Goal: Feedback & Contribution: Leave review/rating

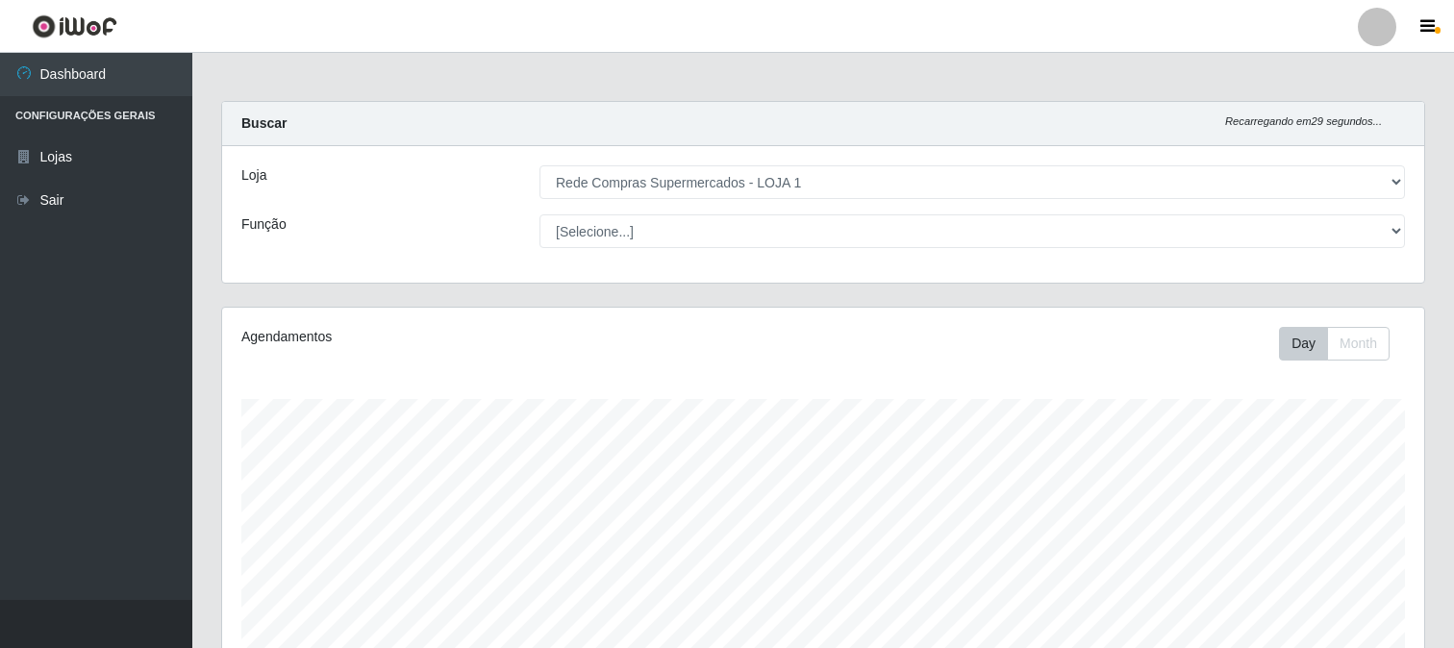
select select "158"
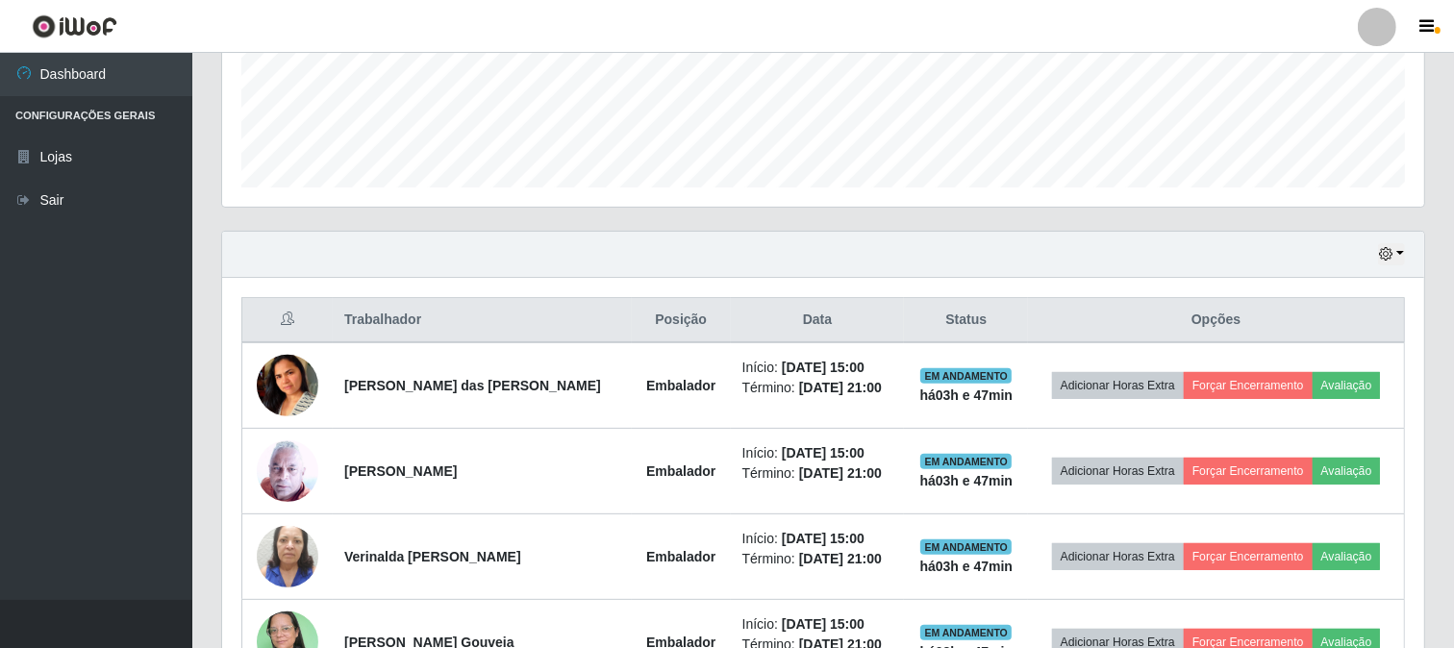
scroll to position [629, 0]
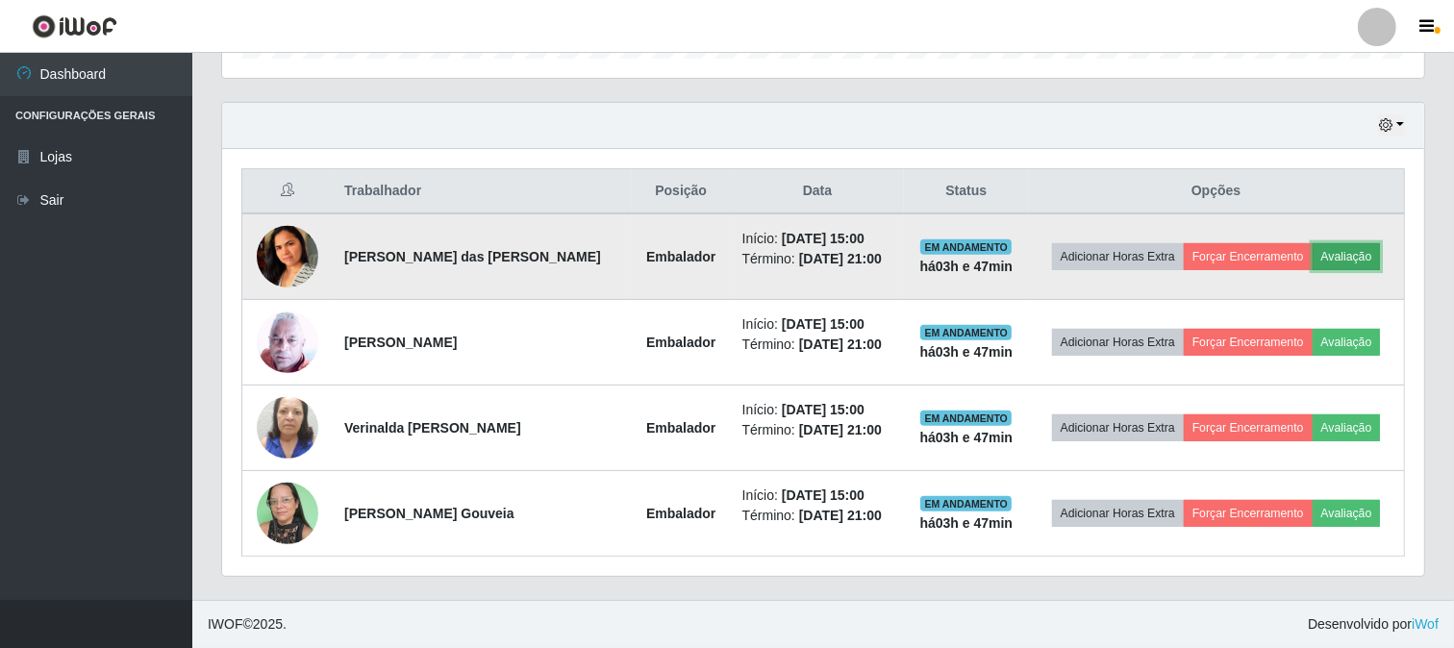
click at [1365, 256] on button "Avaliação" at bounding box center [1346, 256] width 68 height 27
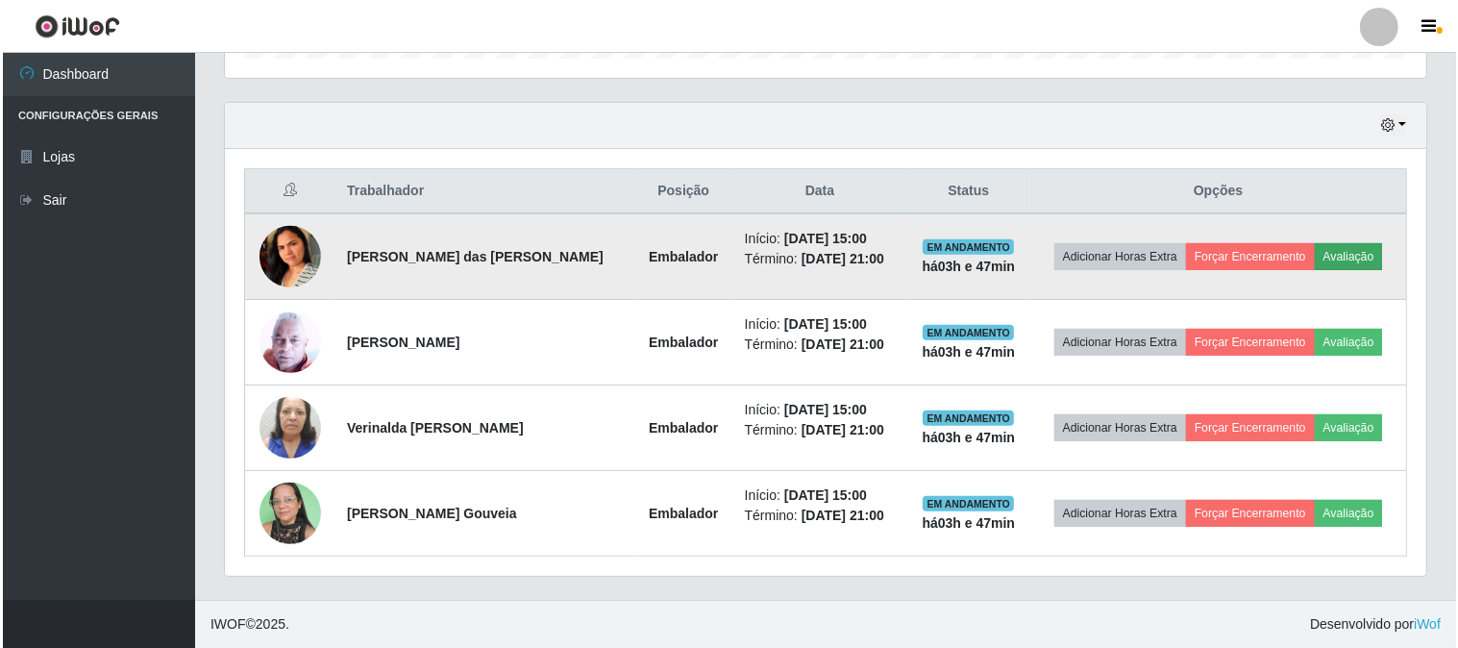
scroll to position [398, 1189]
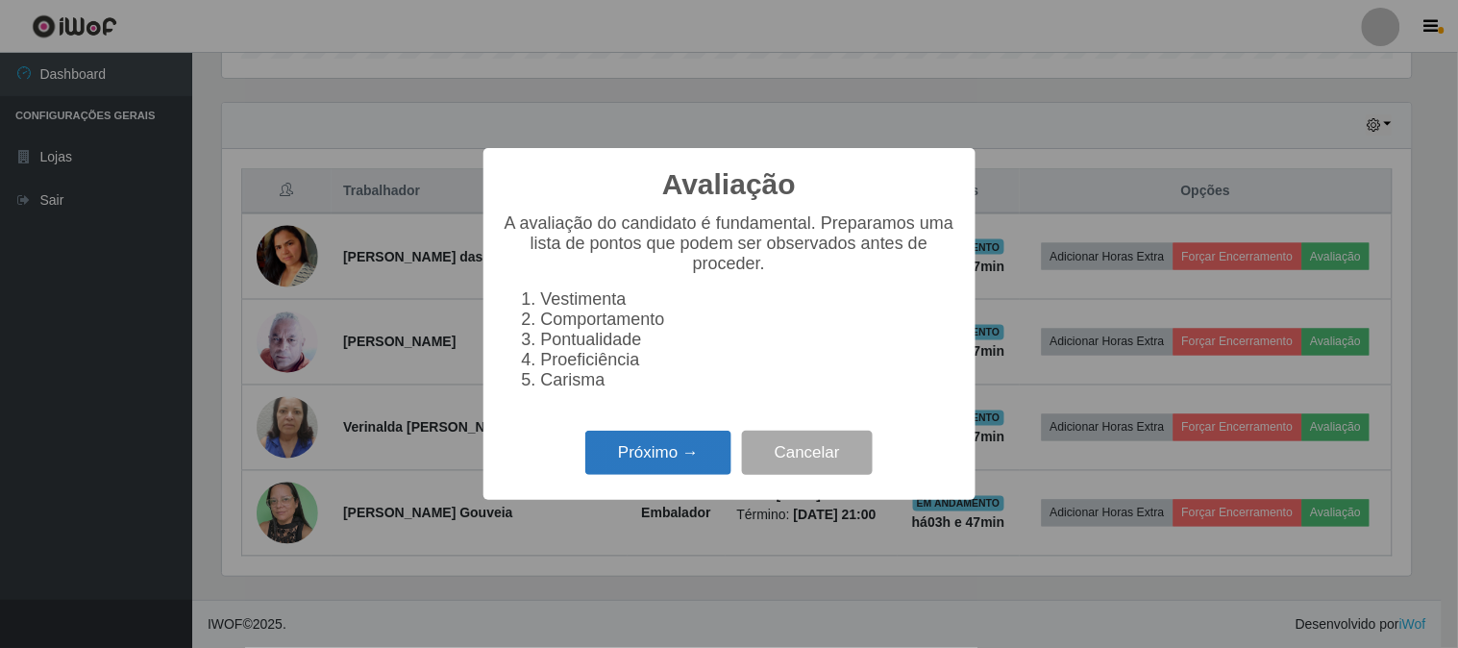
click at [722, 457] on button "Próximo →" at bounding box center [658, 453] width 146 height 45
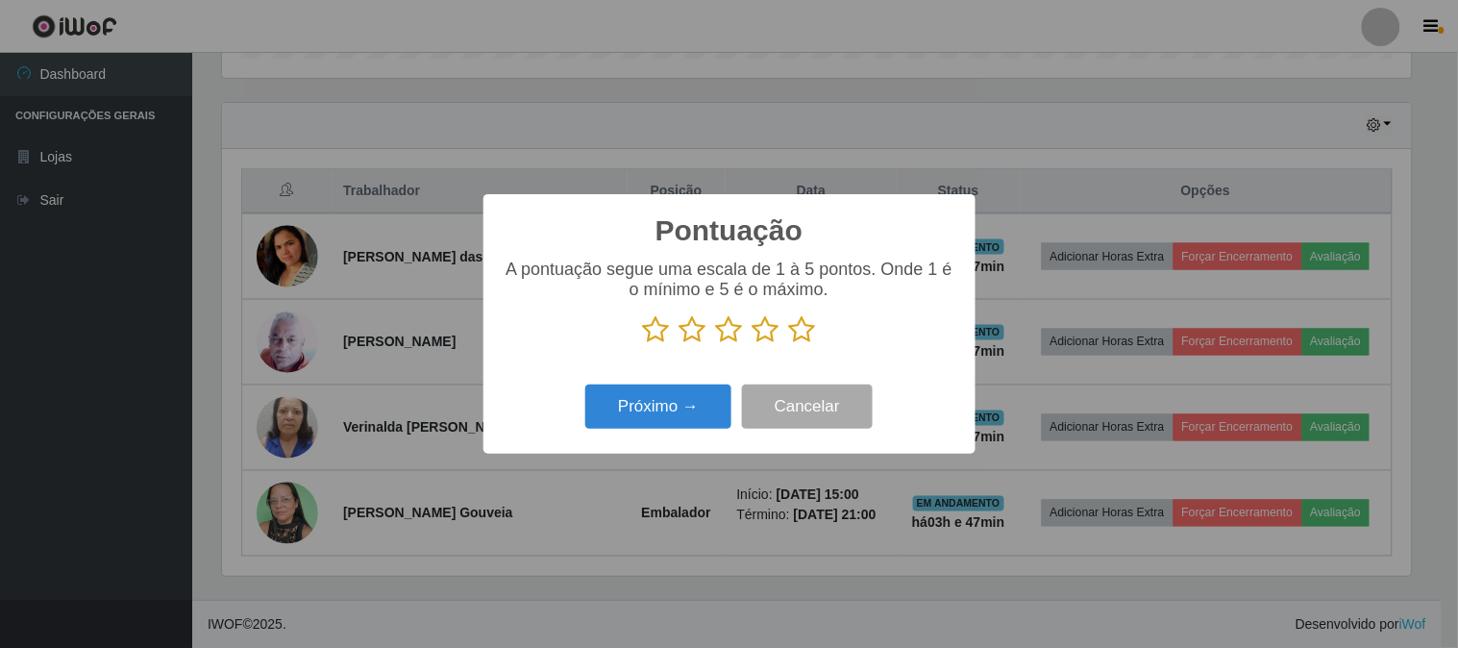
scroll to position [960925, 960134]
click at [799, 333] on icon at bounding box center [802, 329] width 27 height 29
click at [789, 344] on input "radio" at bounding box center [789, 344] width 0 height 0
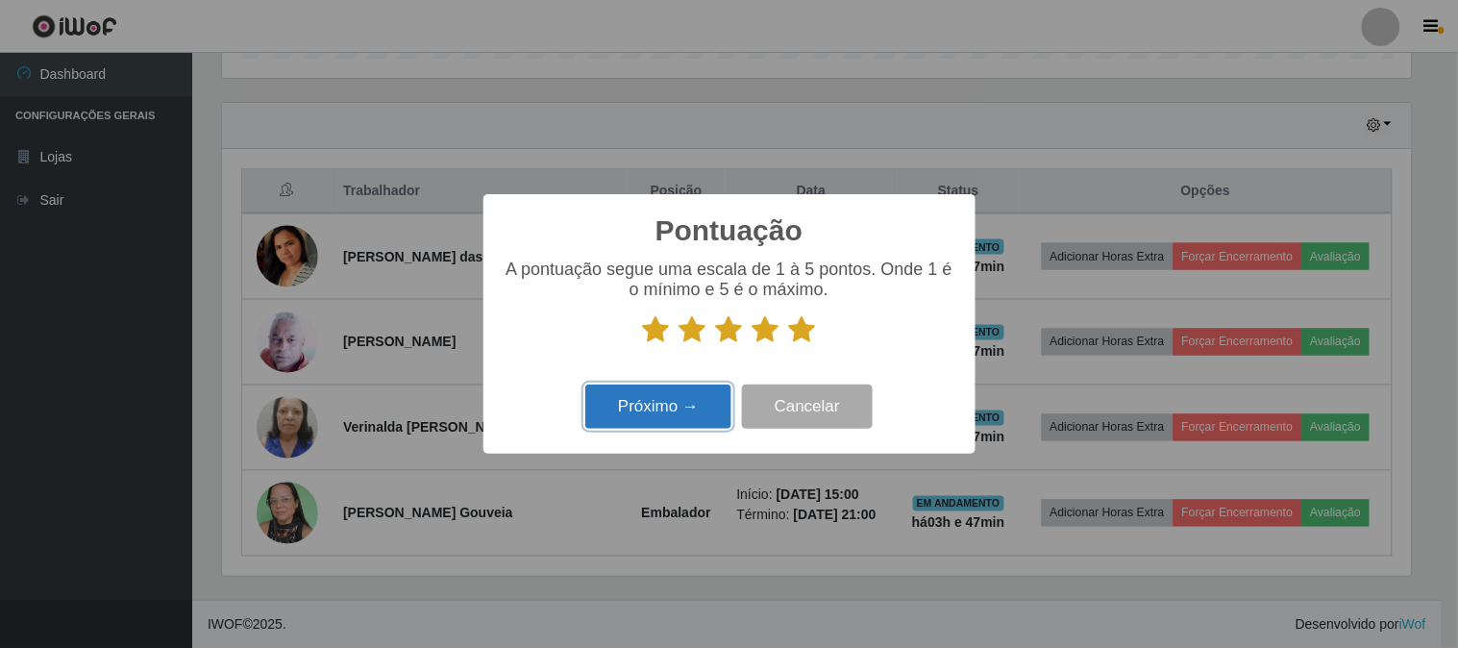
click at [636, 410] on button "Próximo →" at bounding box center [658, 407] width 146 height 45
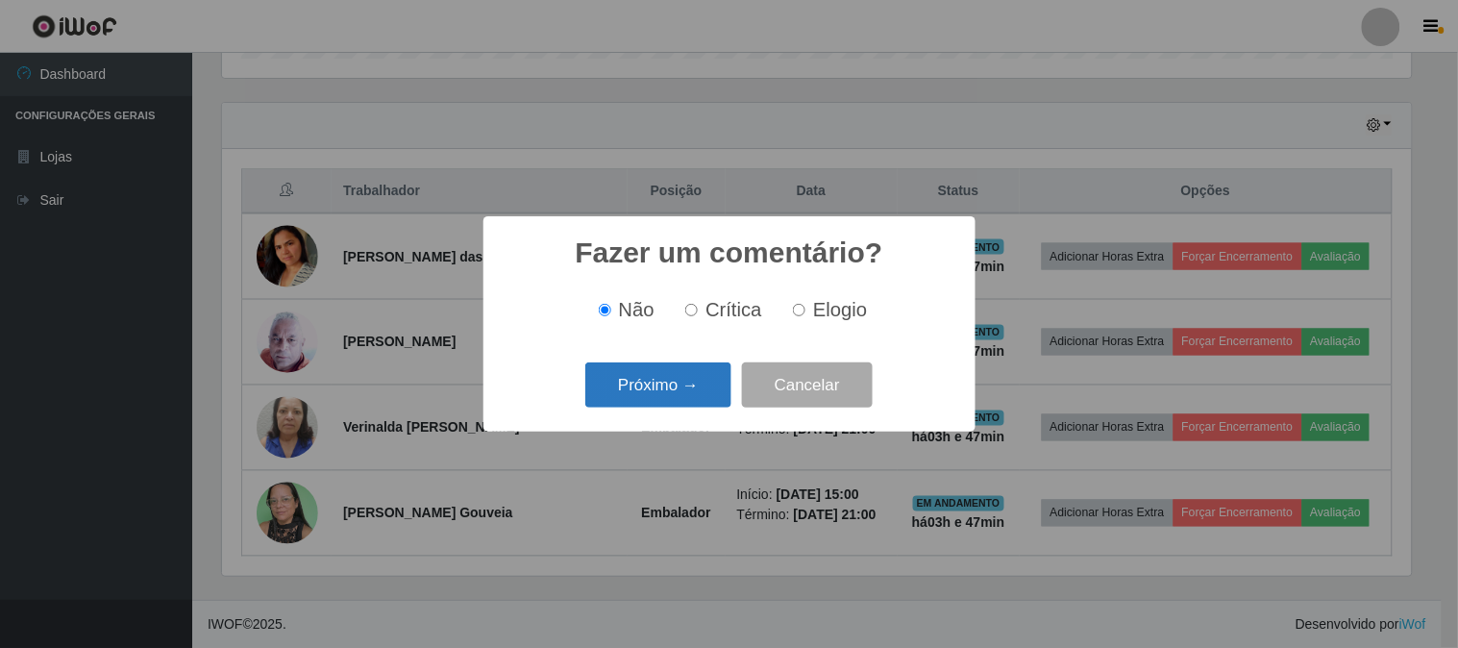
click at [648, 400] on button "Próximo →" at bounding box center [658, 384] width 146 height 45
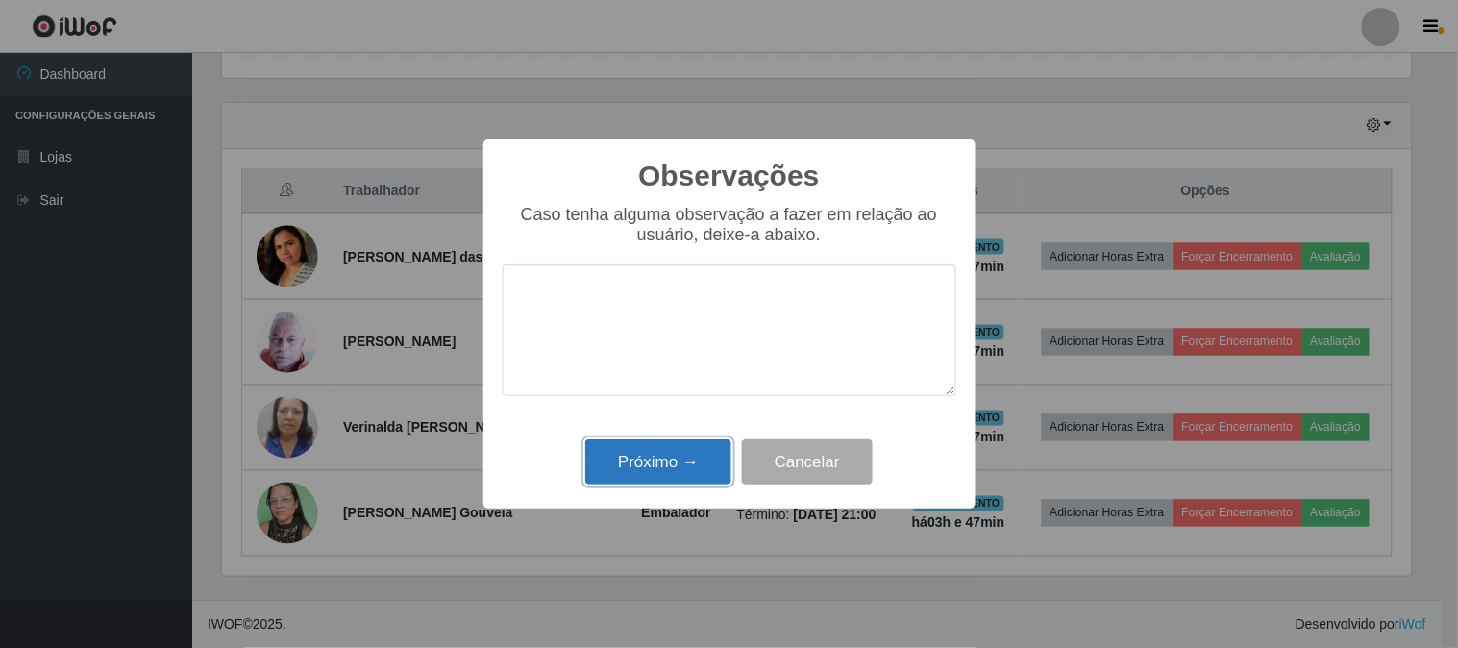
click at [651, 454] on button "Próximo →" at bounding box center [658, 461] width 146 height 45
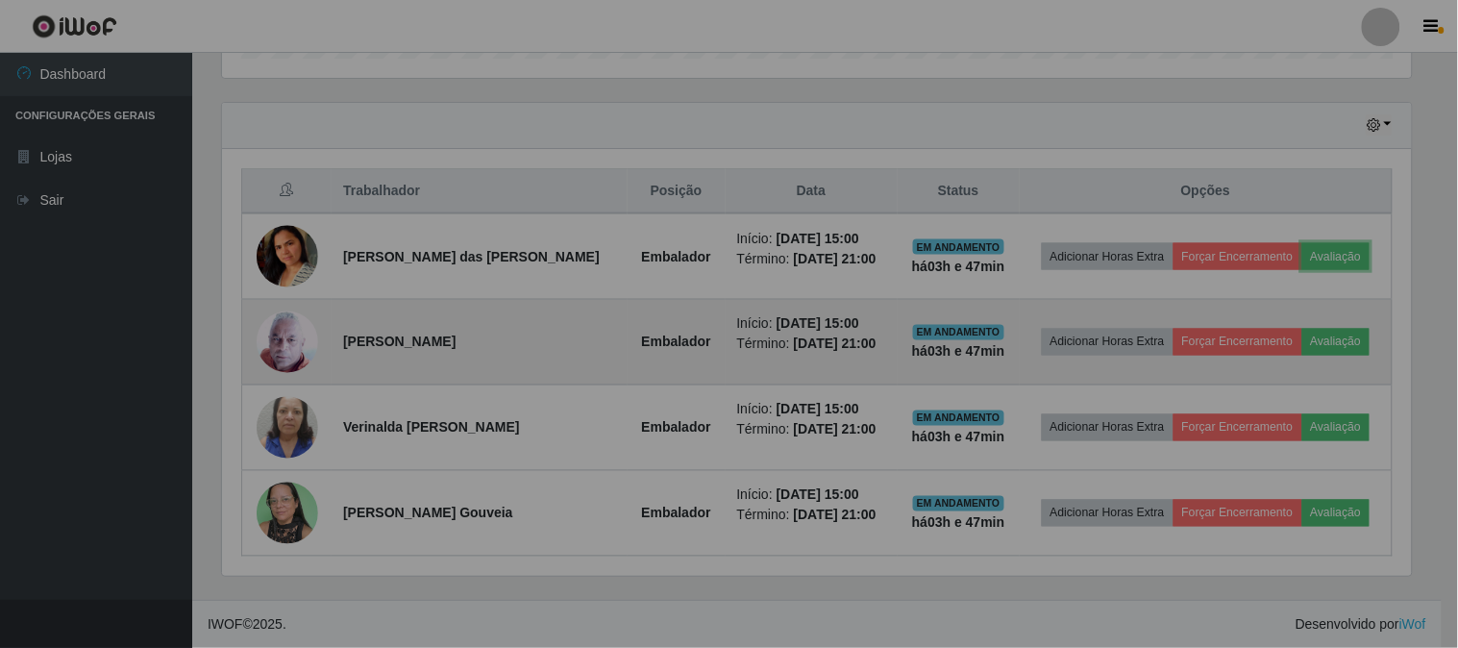
scroll to position [398, 1202]
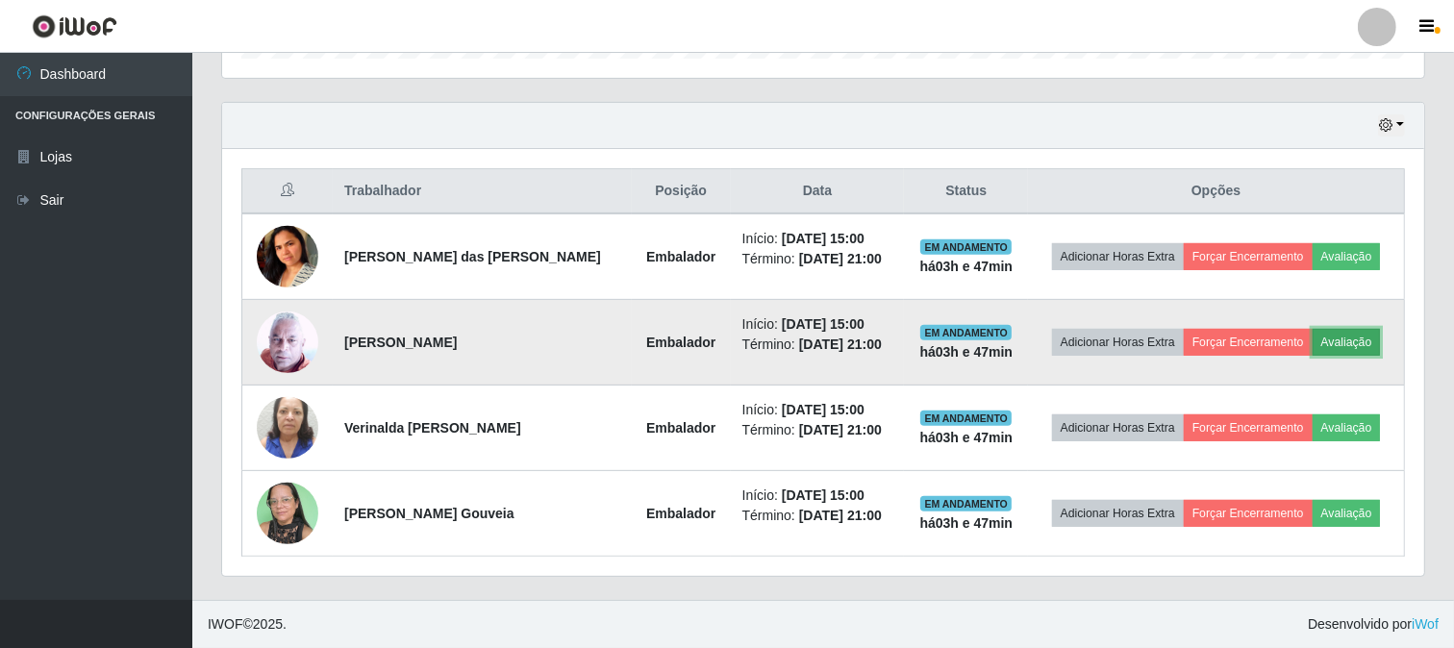
click at [1360, 350] on button "Avaliação" at bounding box center [1346, 342] width 68 height 27
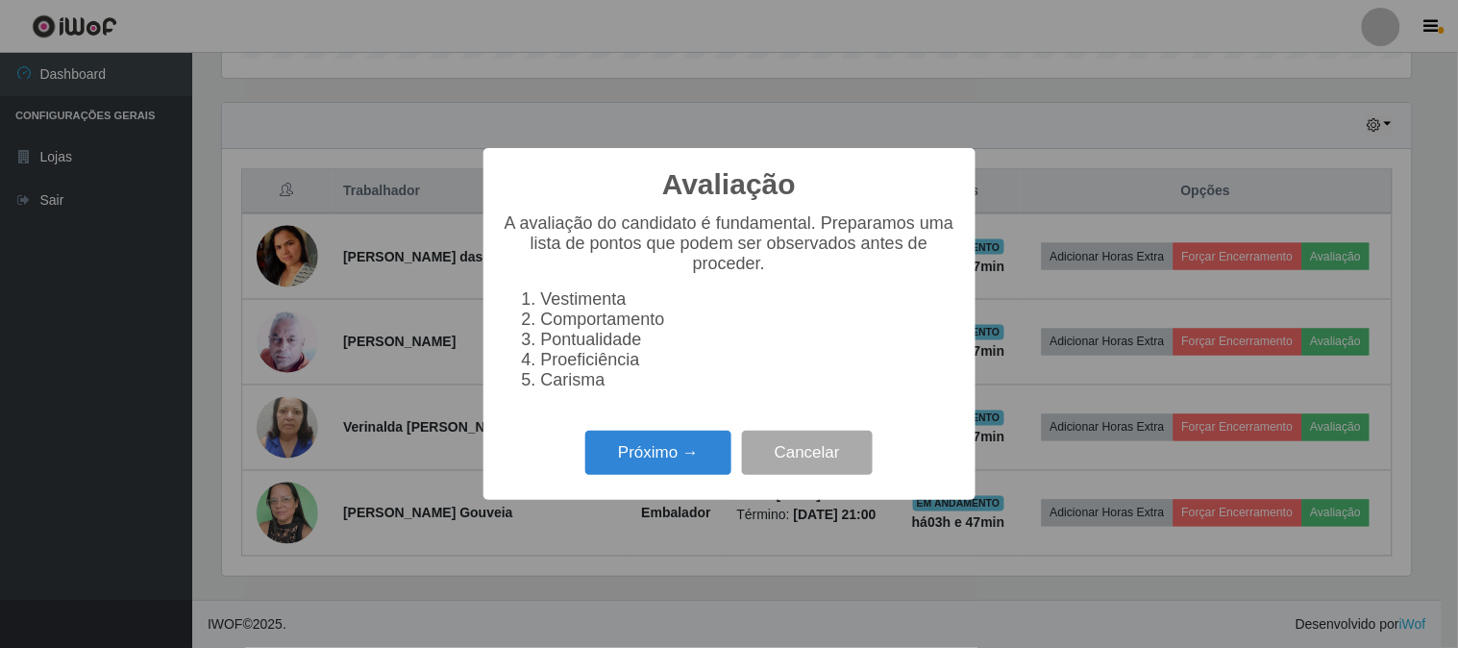
scroll to position [398, 1189]
click at [621, 444] on button "Próximo →" at bounding box center [658, 453] width 146 height 45
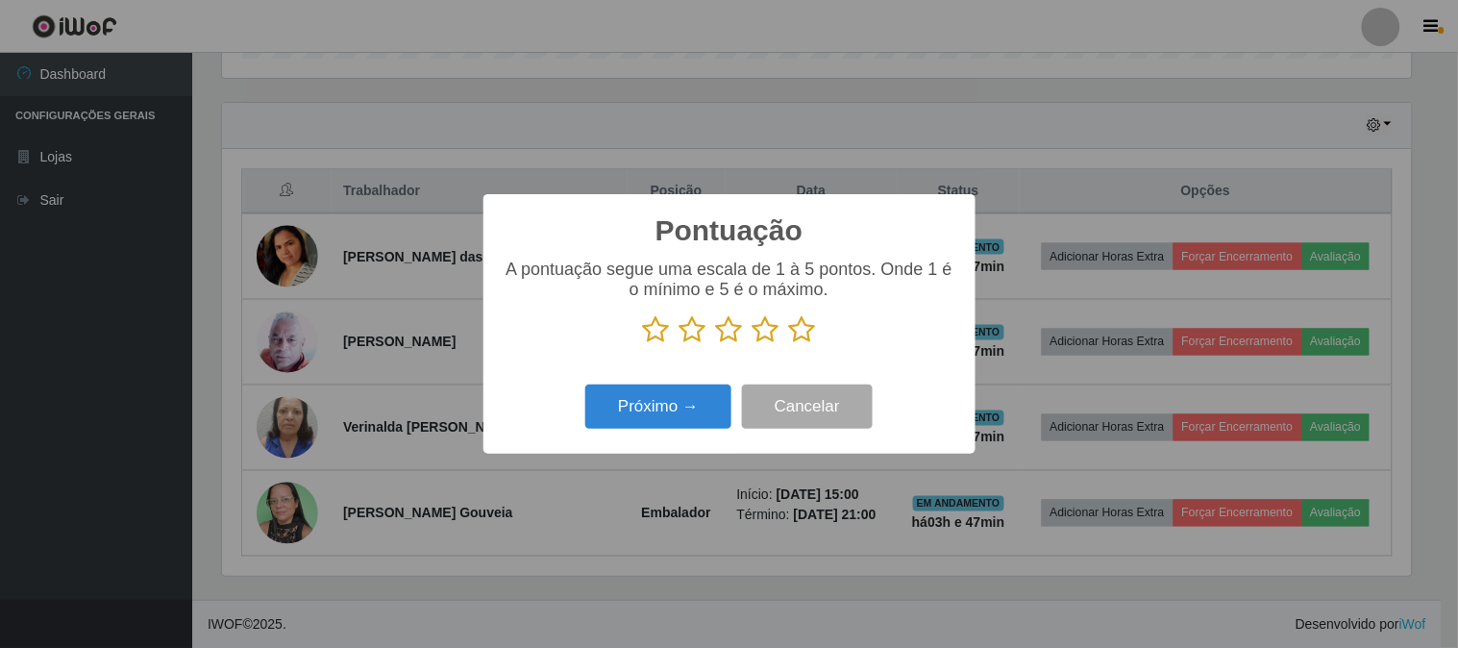
scroll to position [960925, 960134]
click at [804, 330] on icon at bounding box center [802, 329] width 27 height 29
click at [789, 344] on input "radio" at bounding box center [789, 344] width 0 height 0
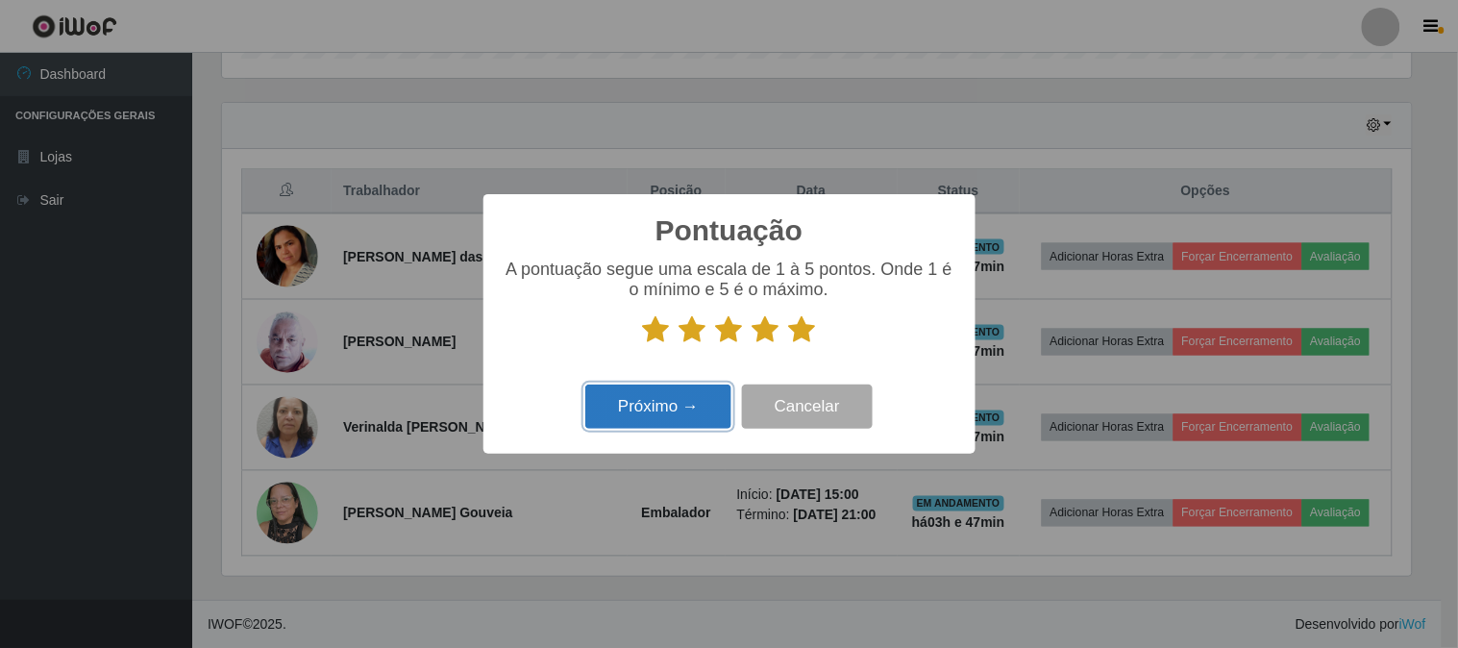
click at [639, 411] on button "Próximo →" at bounding box center [658, 407] width 146 height 45
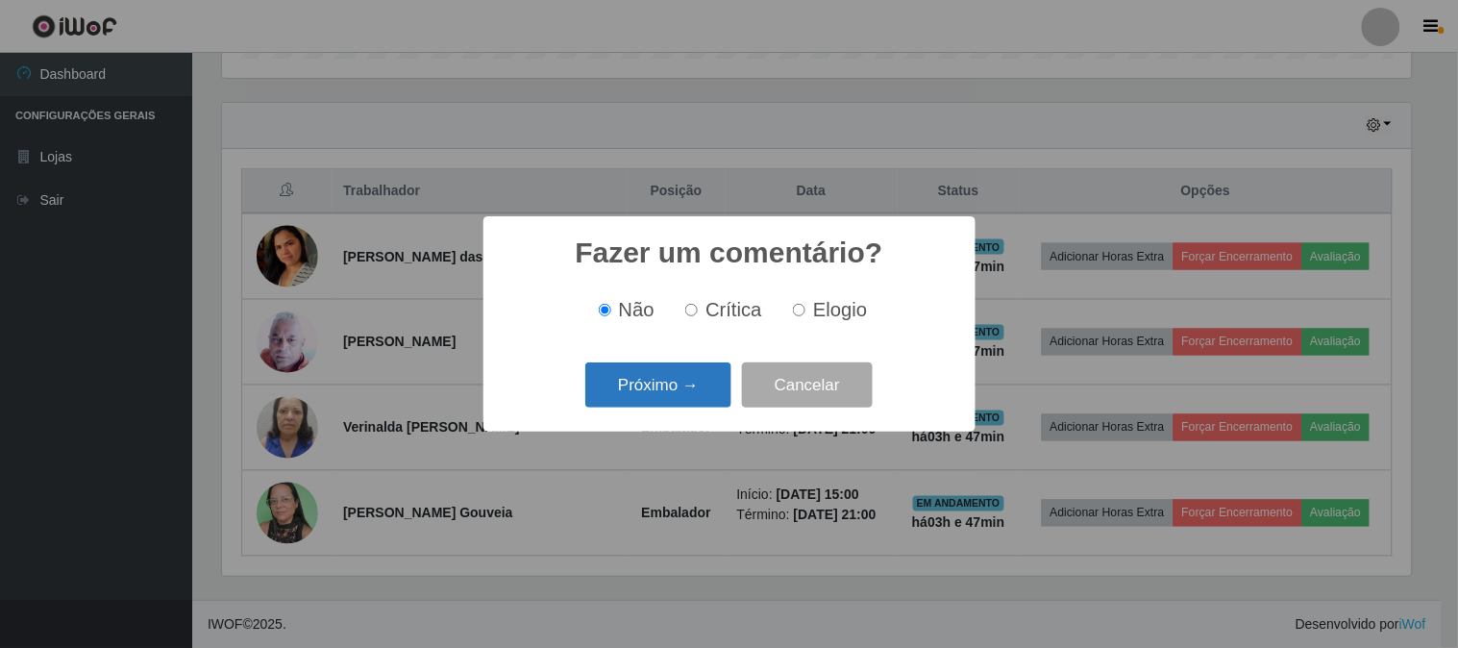
click at [674, 376] on button "Próximo →" at bounding box center [658, 384] width 146 height 45
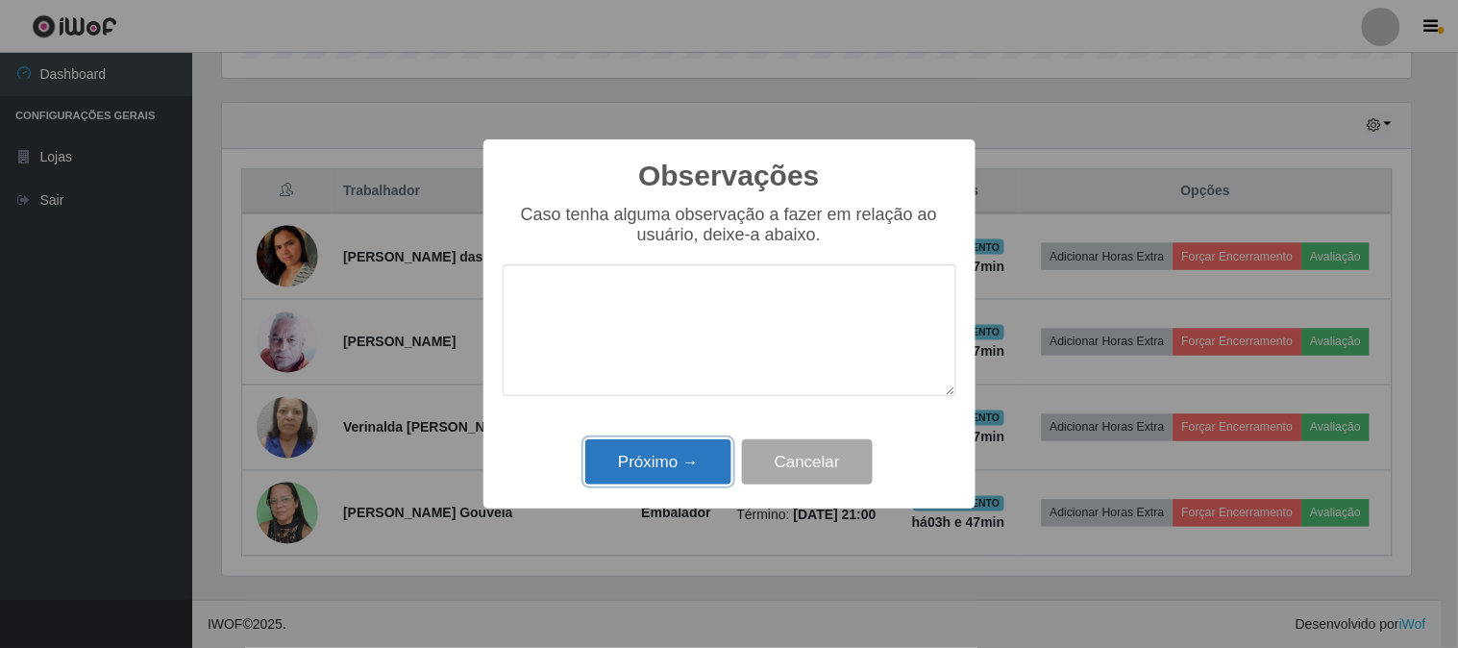
click at [698, 448] on button "Próximo →" at bounding box center [658, 461] width 146 height 45
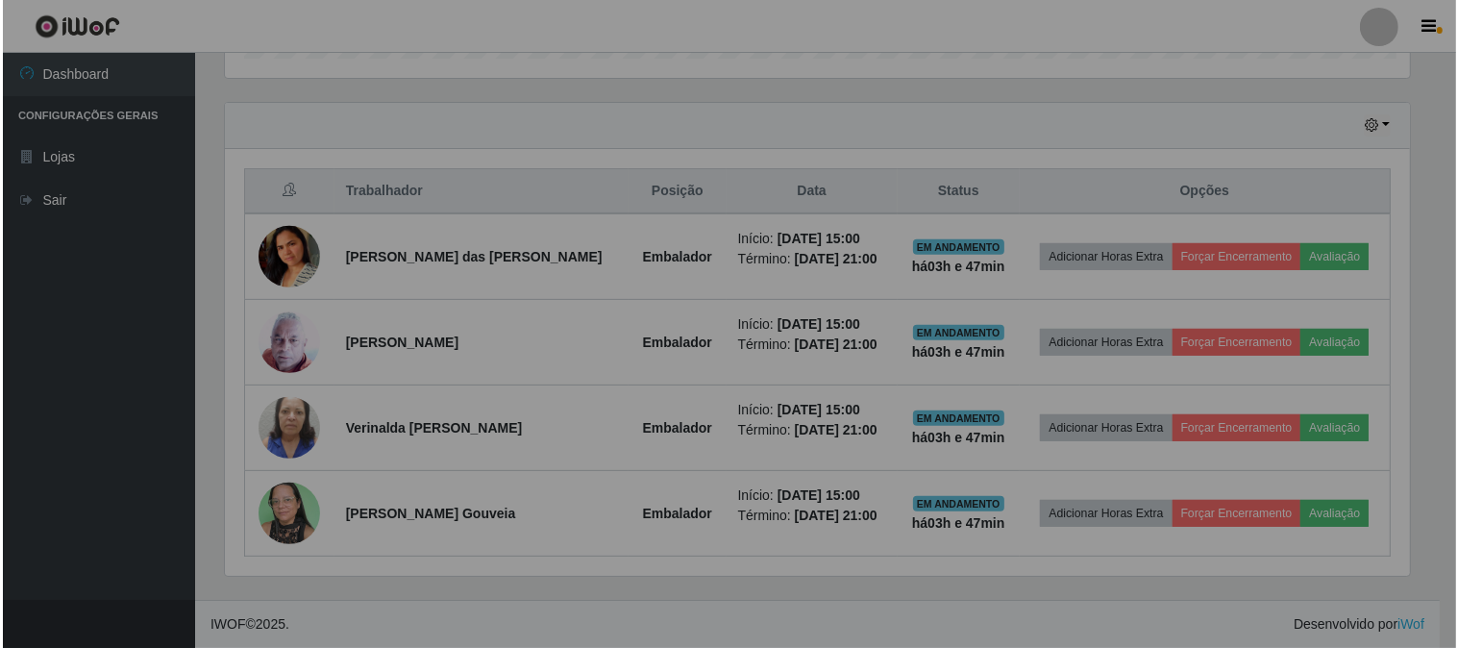
scroll to position [398, 1202]
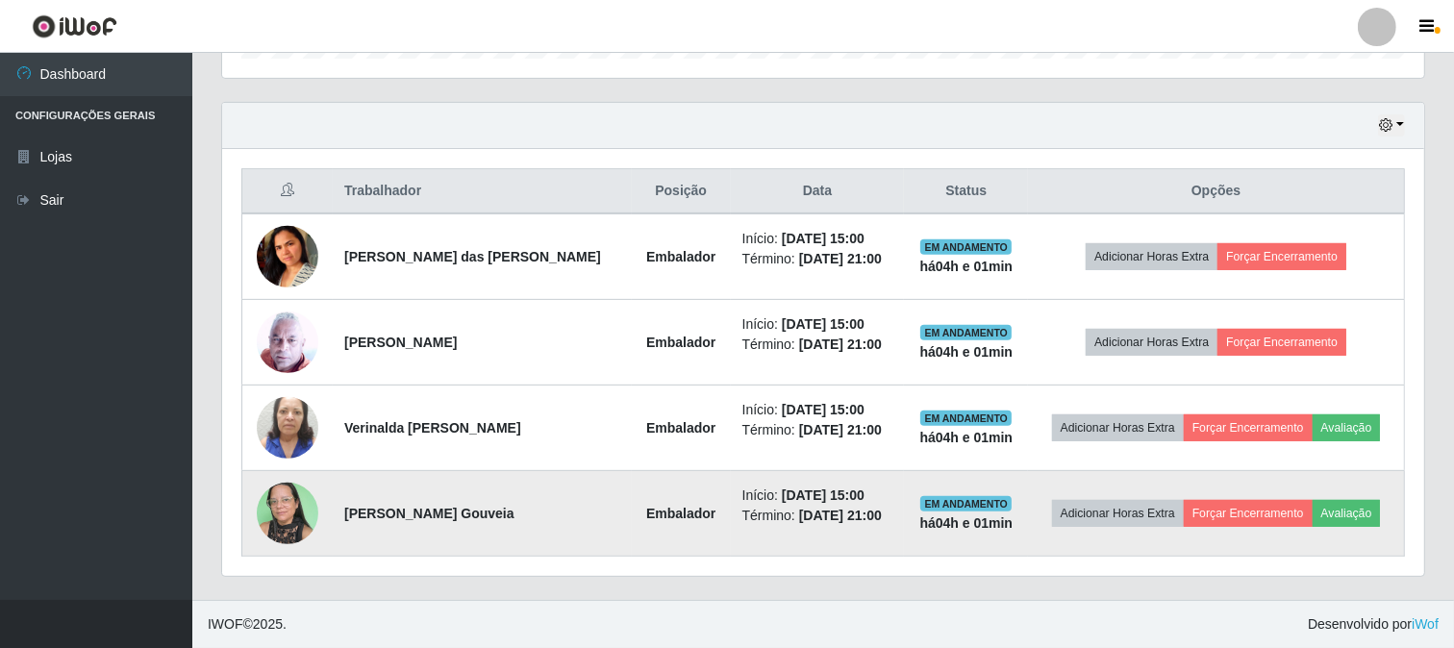
click at [1001, 513] on tr "[PERSON_NAME] Gouveia Embalador Início: [DATE] 15:00 Término: [DATE] 21:00 EM A…" at bounding box center [823, 514] width 1162 height 86
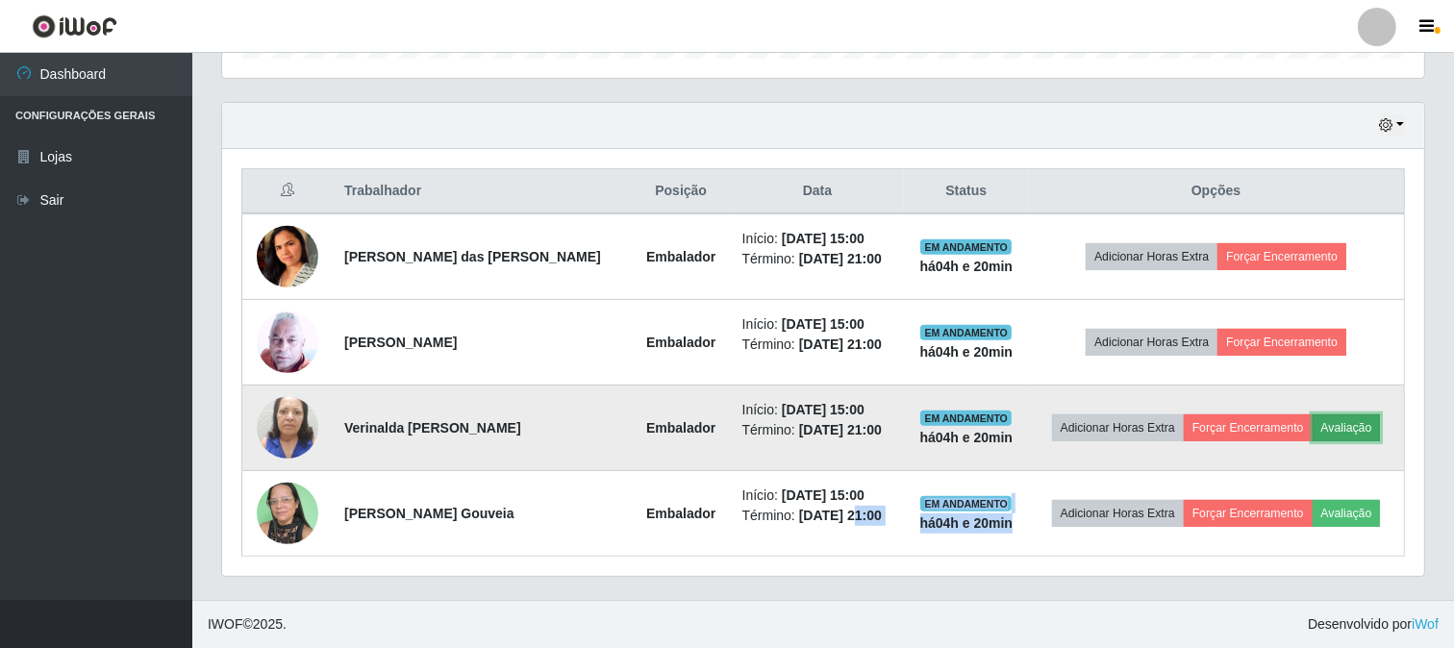
click at [1351, 425] on button "Avaliação" at bounding box center [1346, 427] width 68 height 27
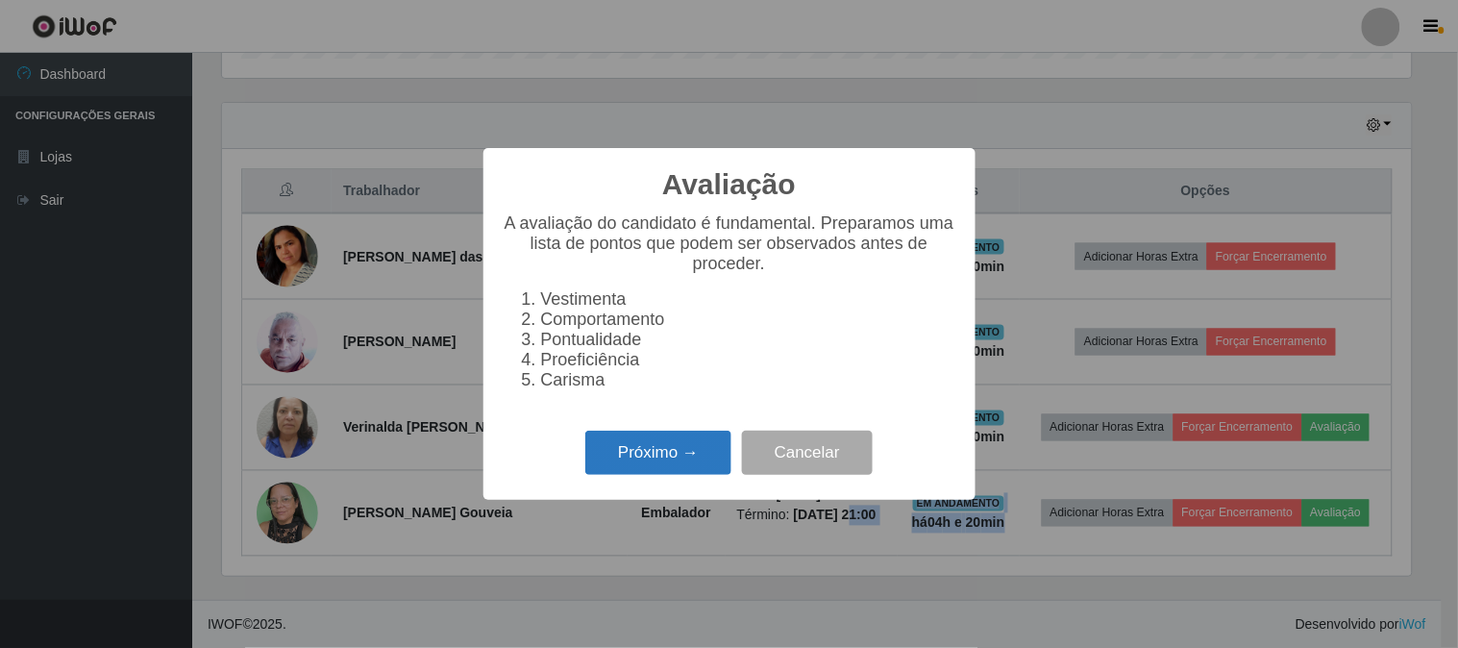
click at [665, 459] on button "Próximo →" at bounding box center [658, 453] width 146 height 45
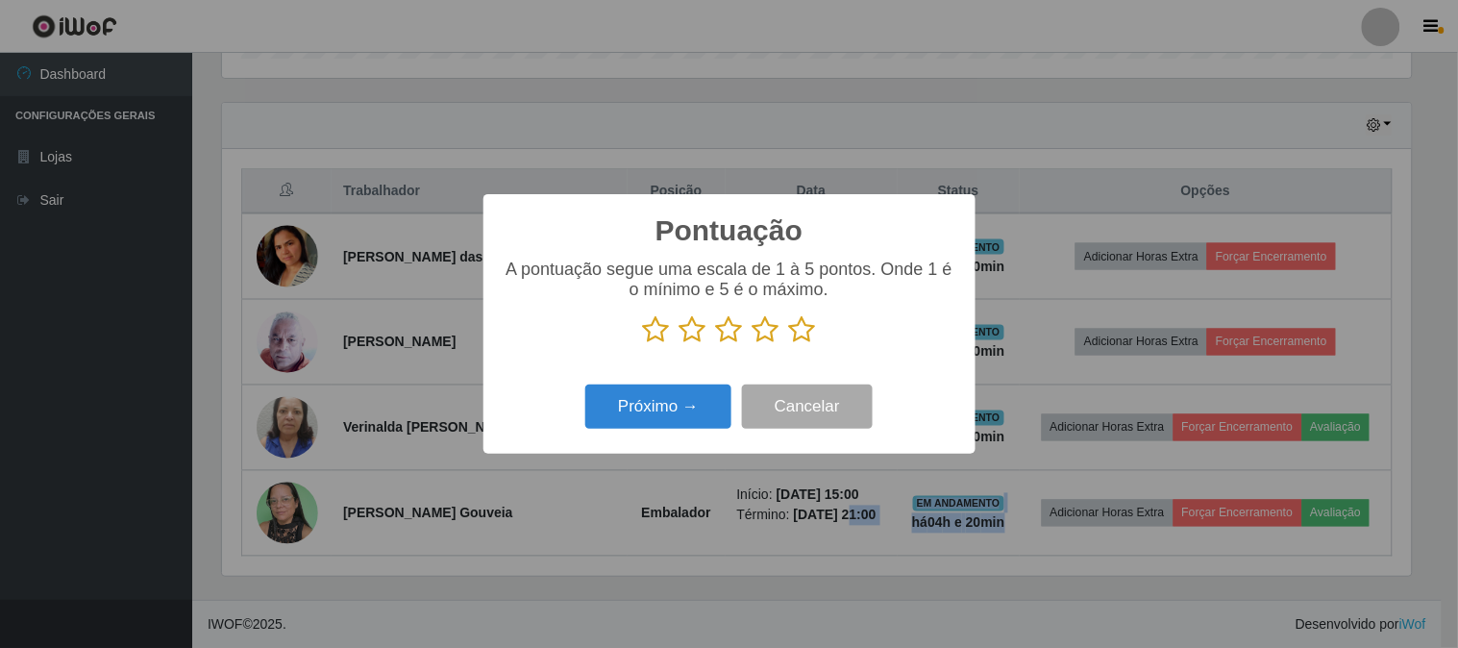
scroll to position [960925, 960134]
click at [803, 336] on icon at bounding box center [802, 329] width 27 height 29
click at [789, 344] on input "radio" at bounding box center [789, 344] width 0 height 0
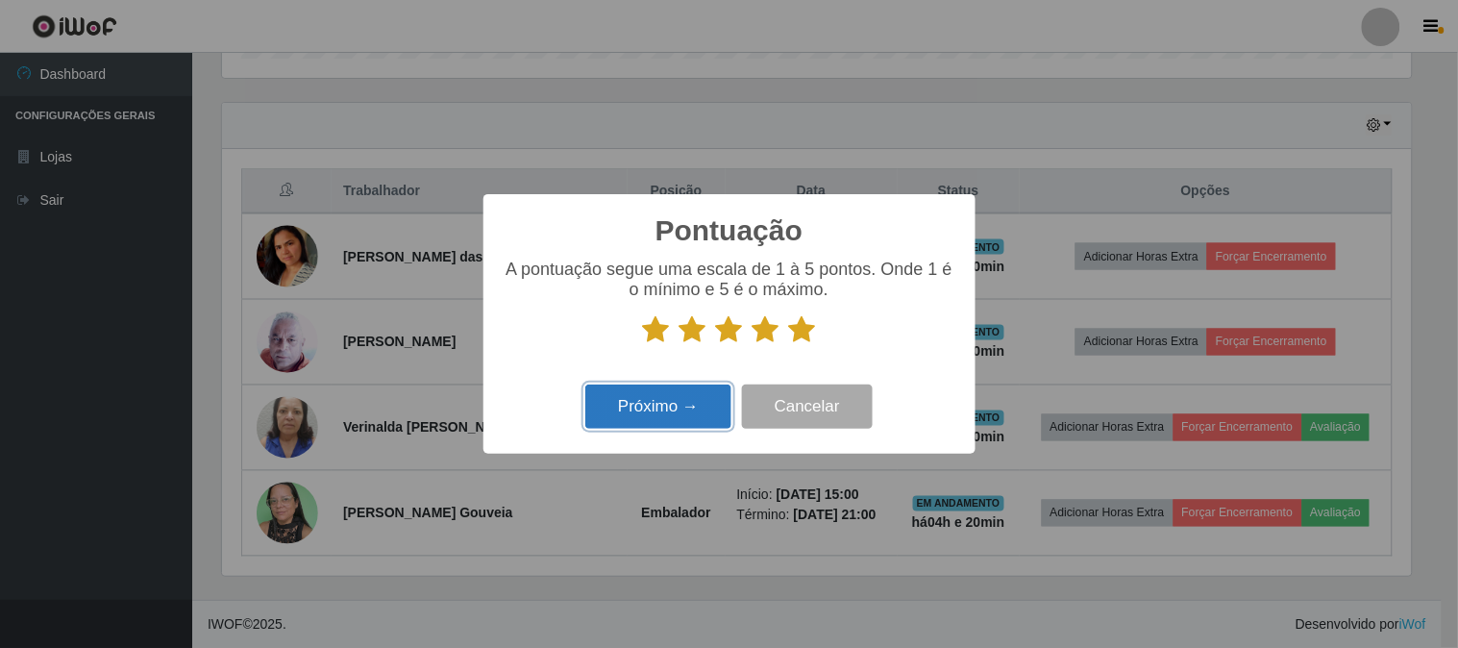
click at [675, 396] on button "Próximo →" at bounding box center [658, 407] width 146 height 45
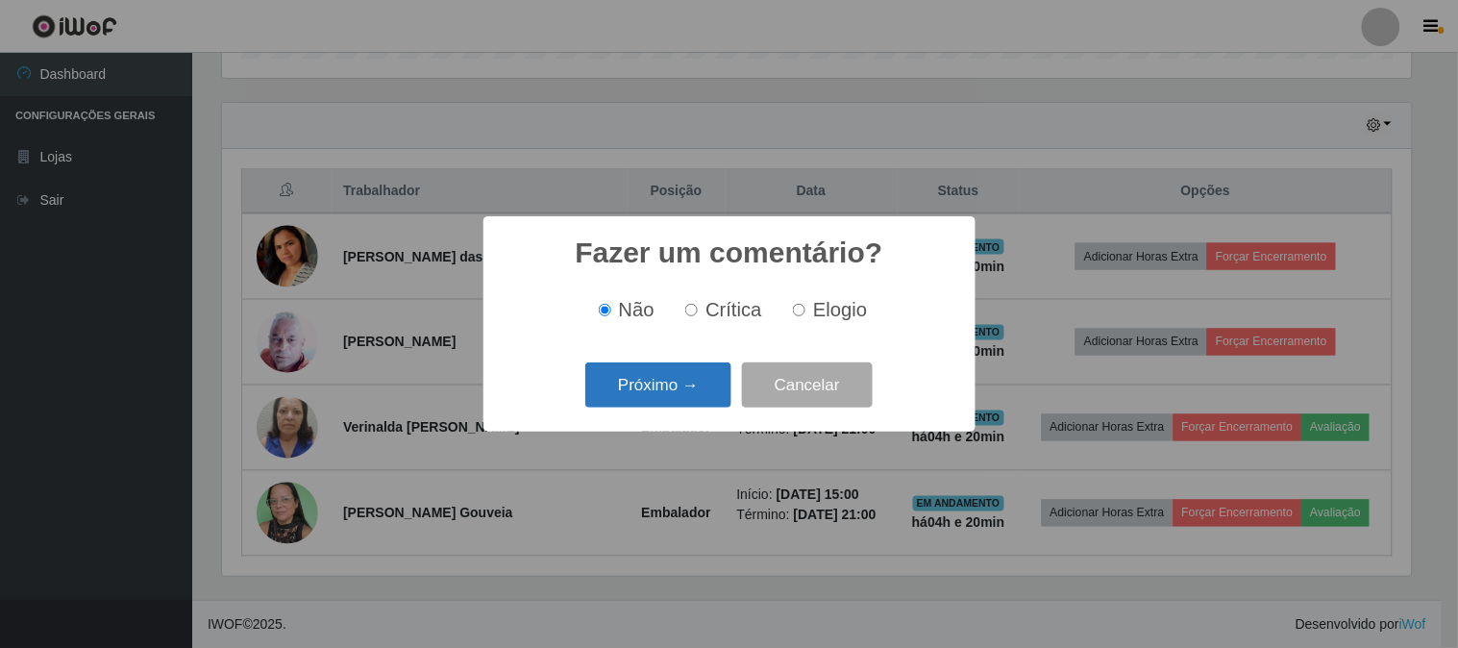
click at [703, 378] on button "Próximo →" at bounding box center [658, 384] width 146 height 45
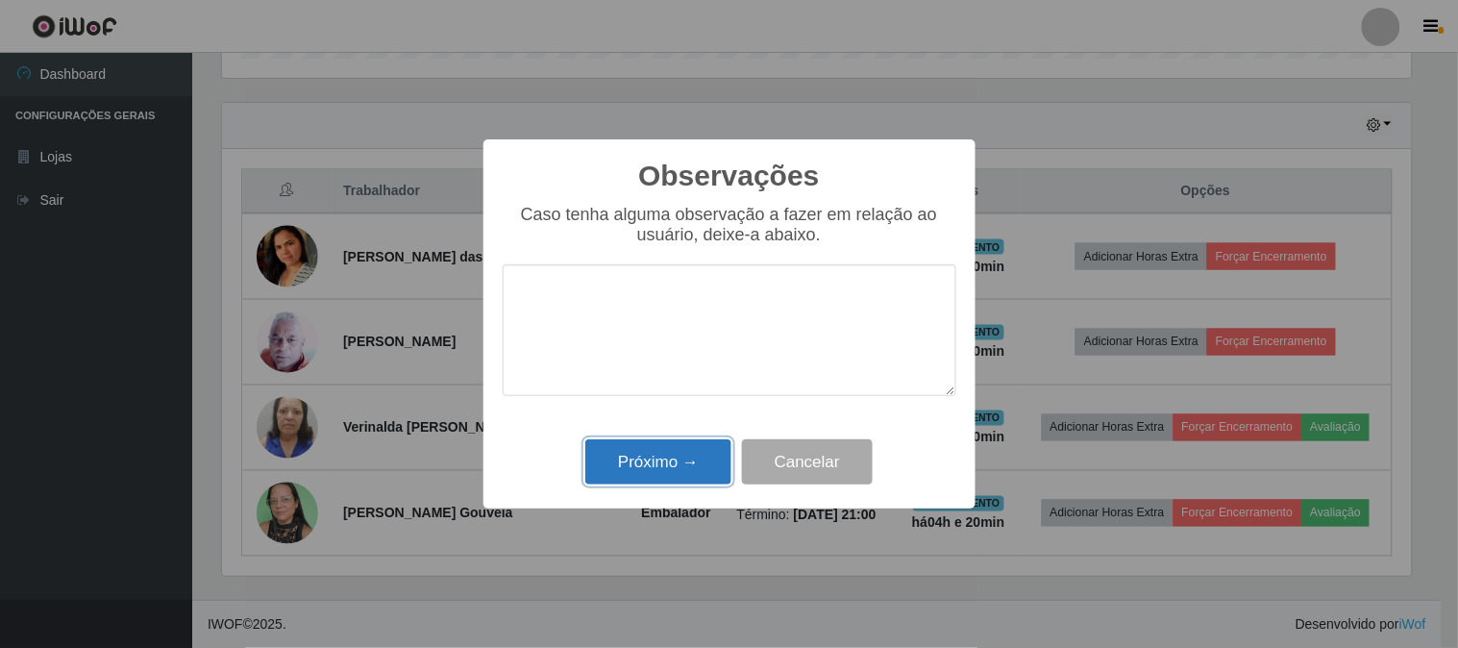
click at [640, 459] on button "Próximo →" at bounding box center [658, 461] width 146 height 45
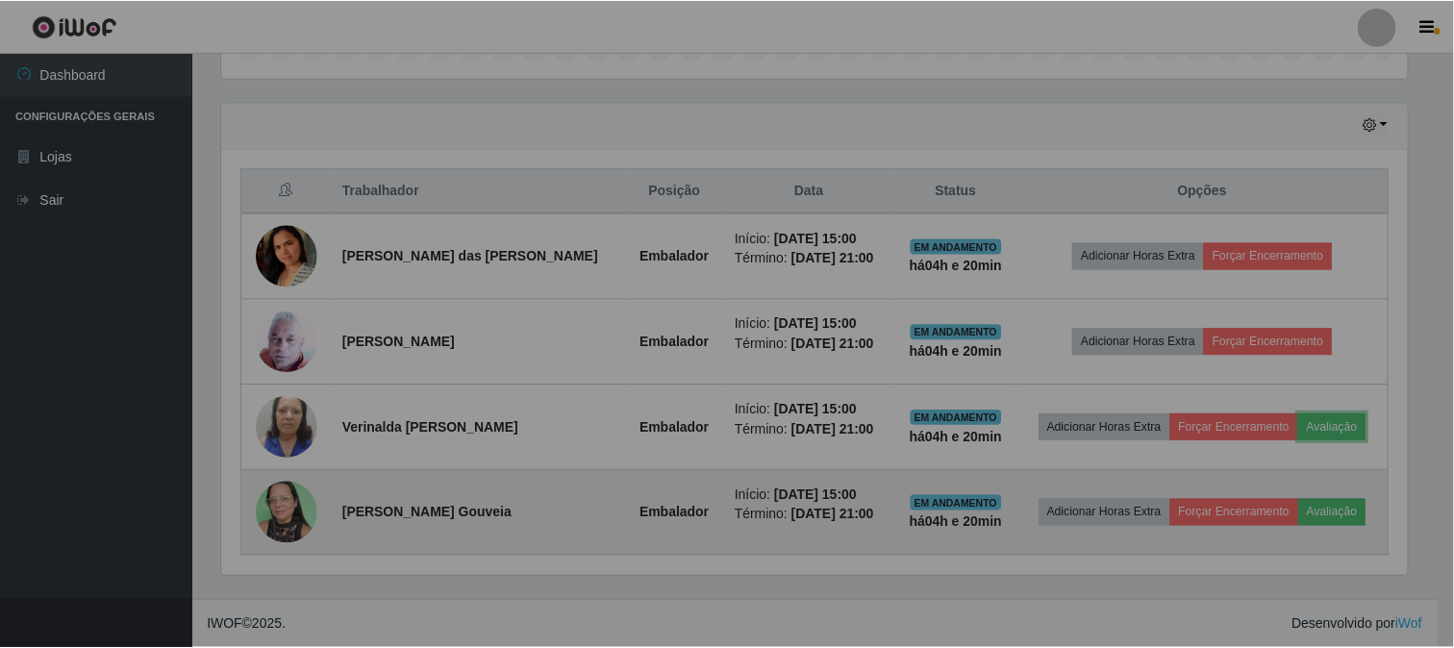
scroll to position [398, 1202]
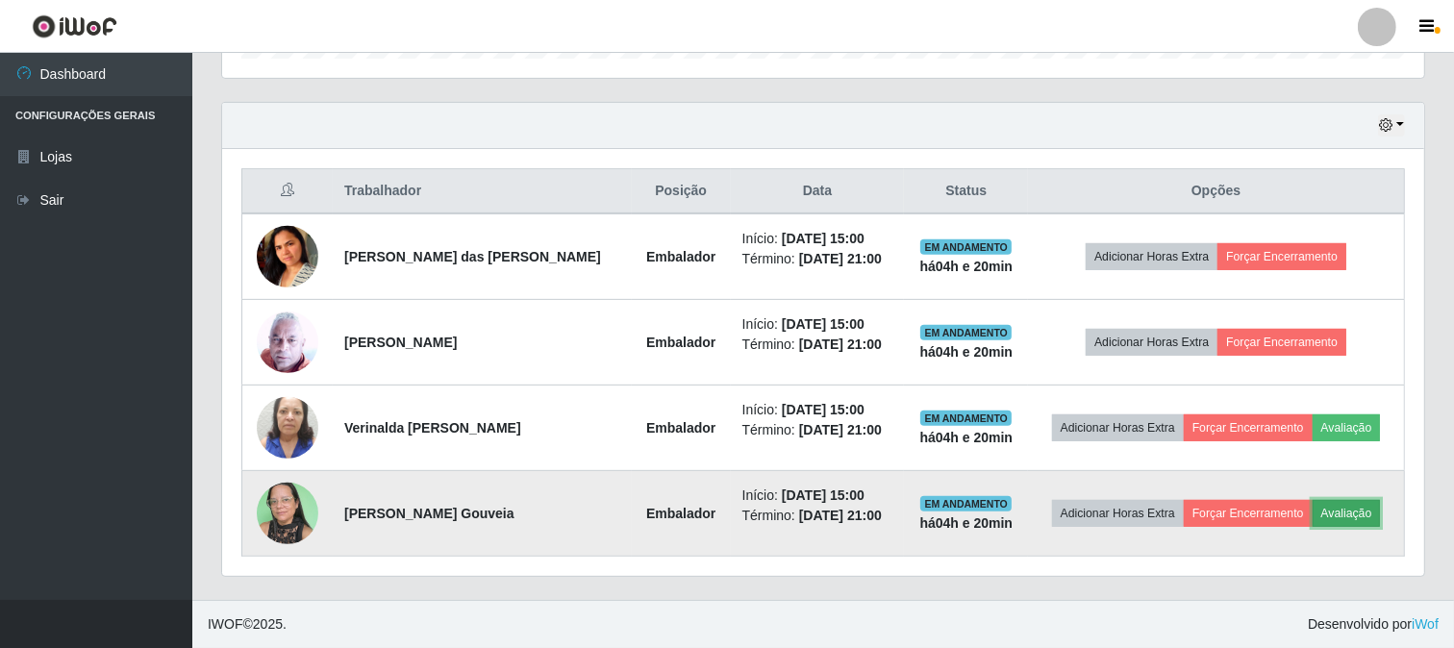
click at [1356, 516] on button "Avaliação" at bounding box center [1346, 513] width 68 height 27
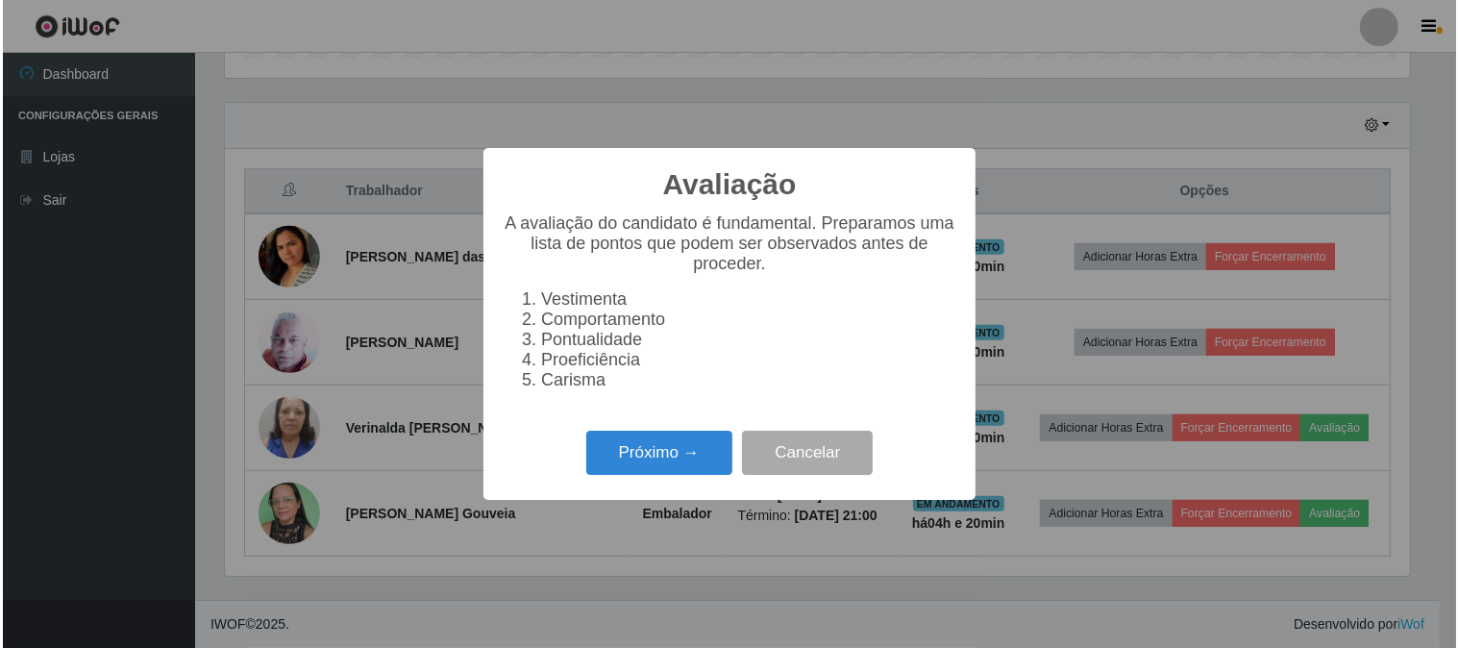
scroll to position [398, 1189]
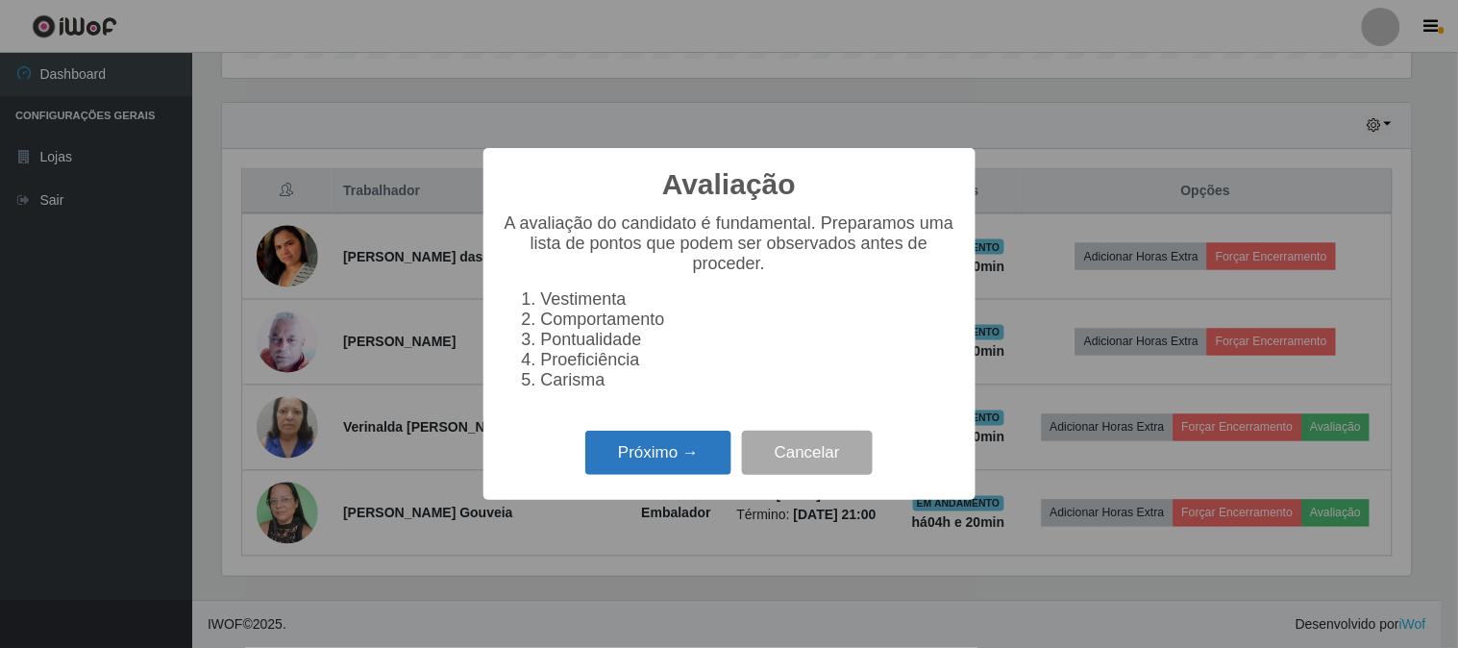
click at [648, 433] on button "Próximo →" at bounding box center [658, 453] width 146 height 45
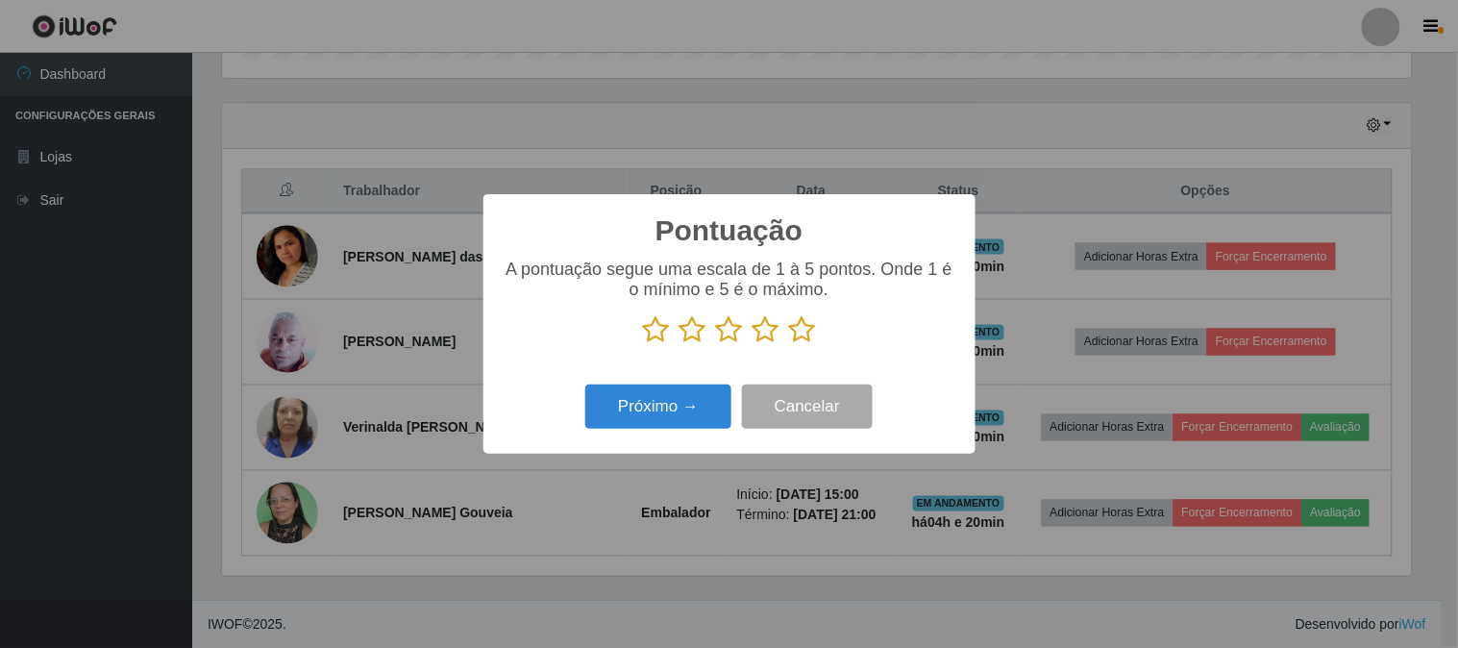
click at [805, 328] on icon at bounding box center [802, 329] width 27 height 29
click at [789, 344] on input "radio" at bounding box center [789, 344] width 0 height 0
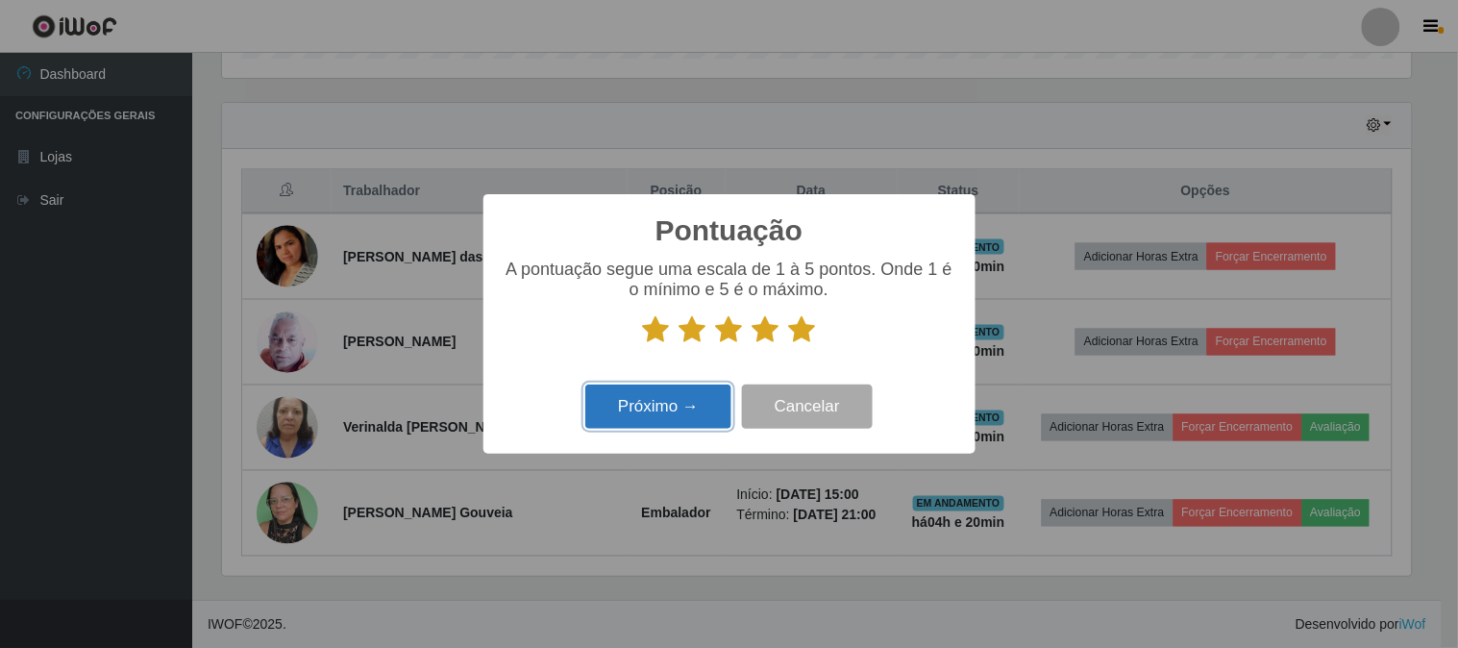
click at [706, 414] on button "Próximo →" at bounding box center [658, 407] width 146 height 45
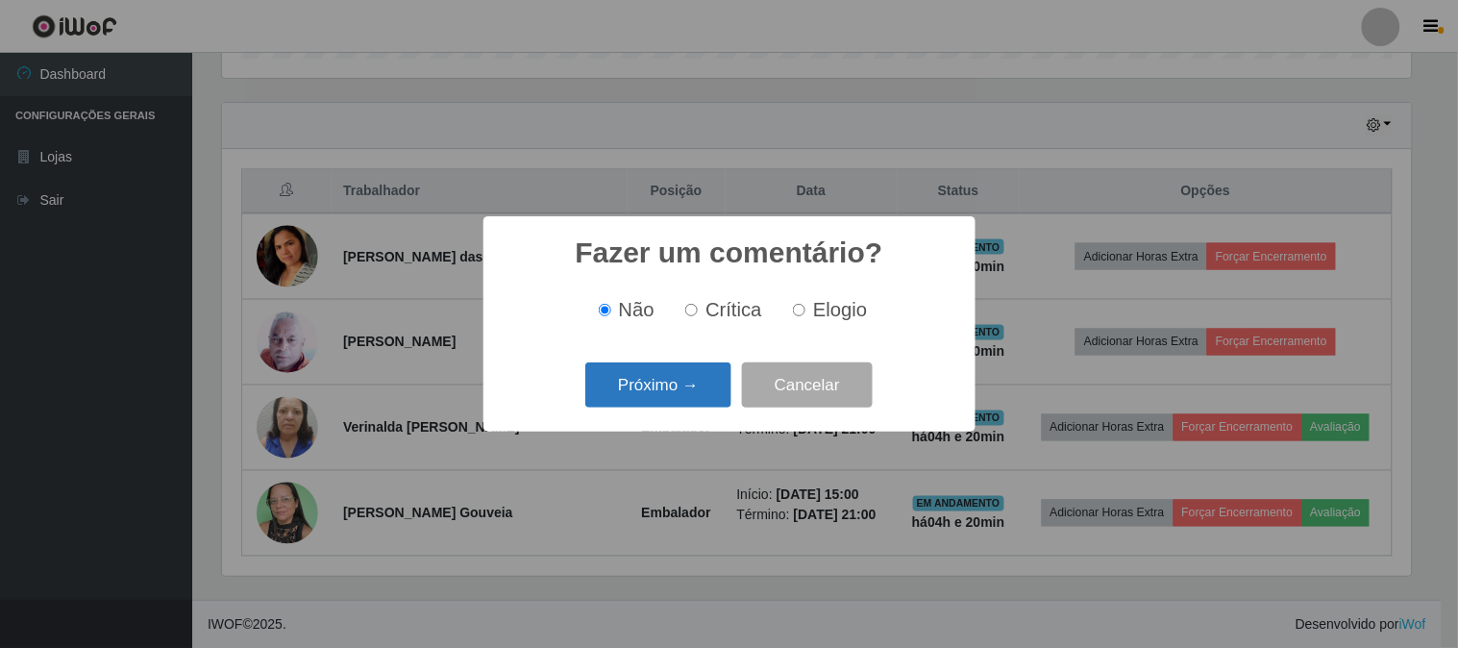
click at [707, 408] on button "Próximo →" at bounding box center [658, 384] width 146 height 45
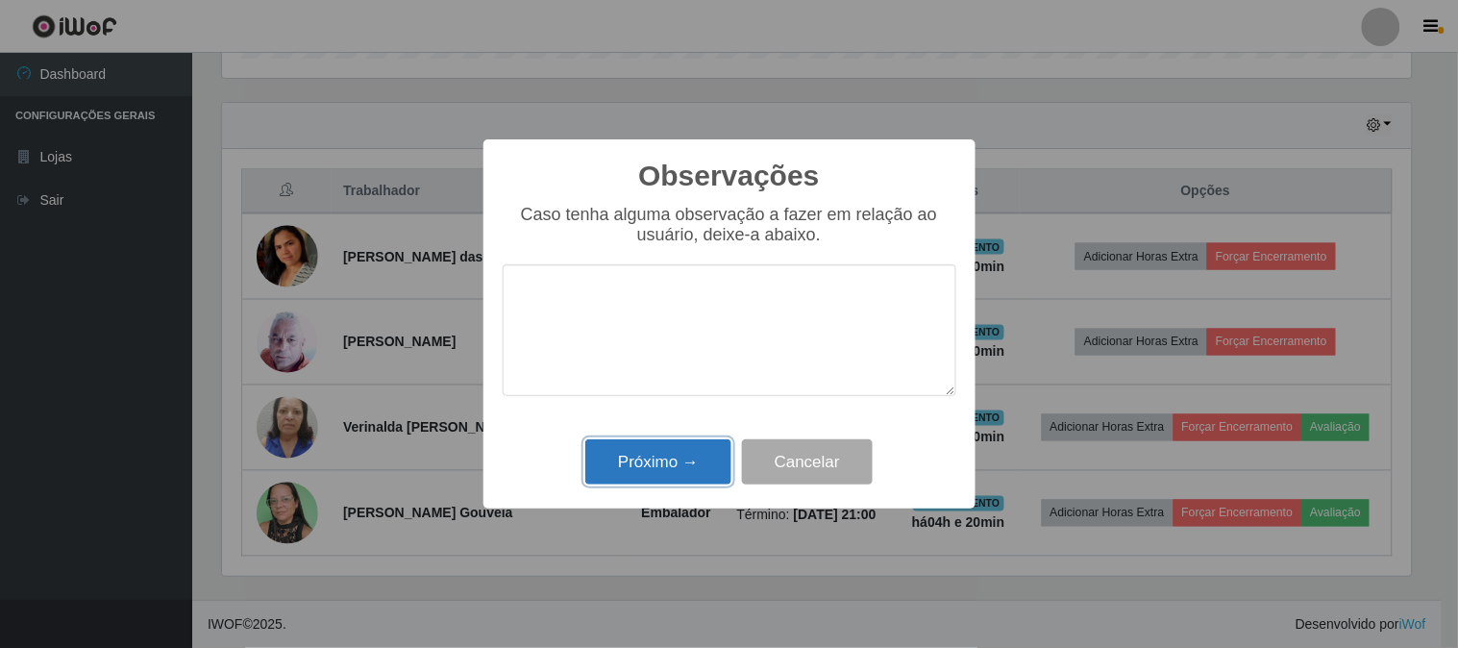
click at [709, 461] on button "Próximo →" at bounding box center [658, 461] width 146 height 45
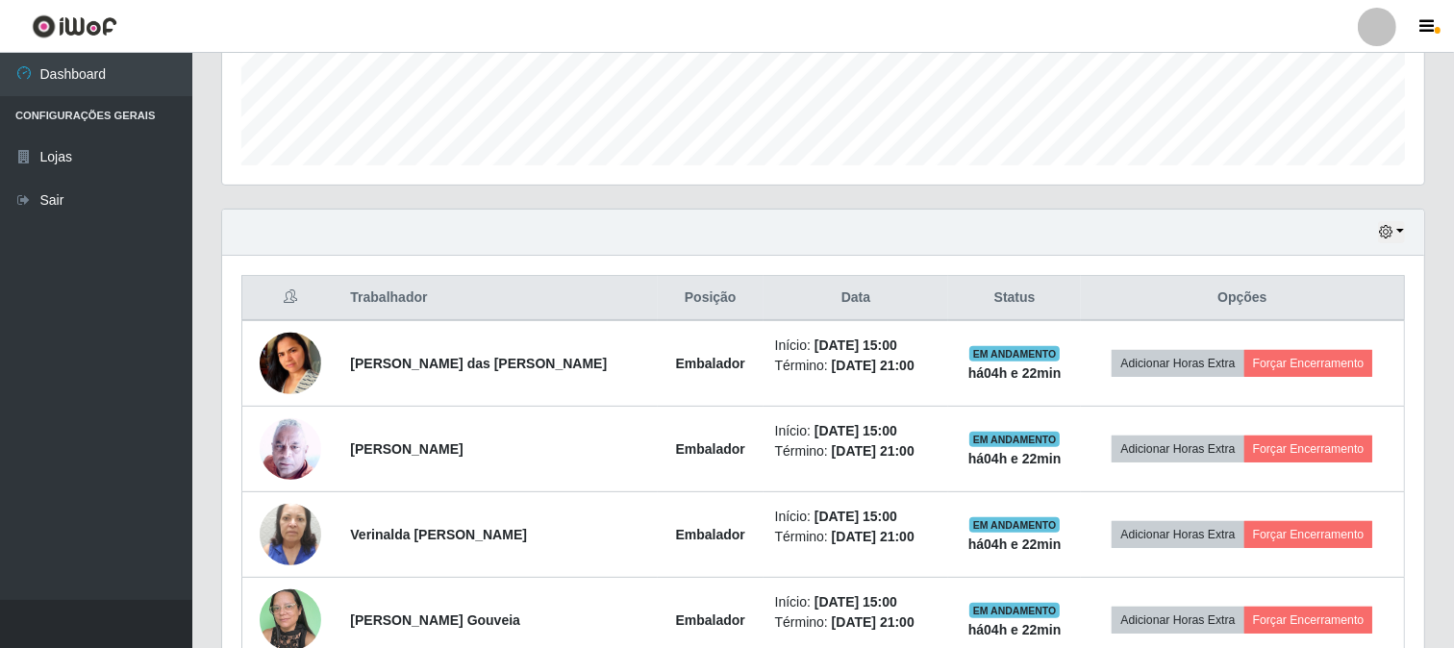
scroll to position [629, 0]
